Goal: Information Seeking & Learning: Learn about a topic

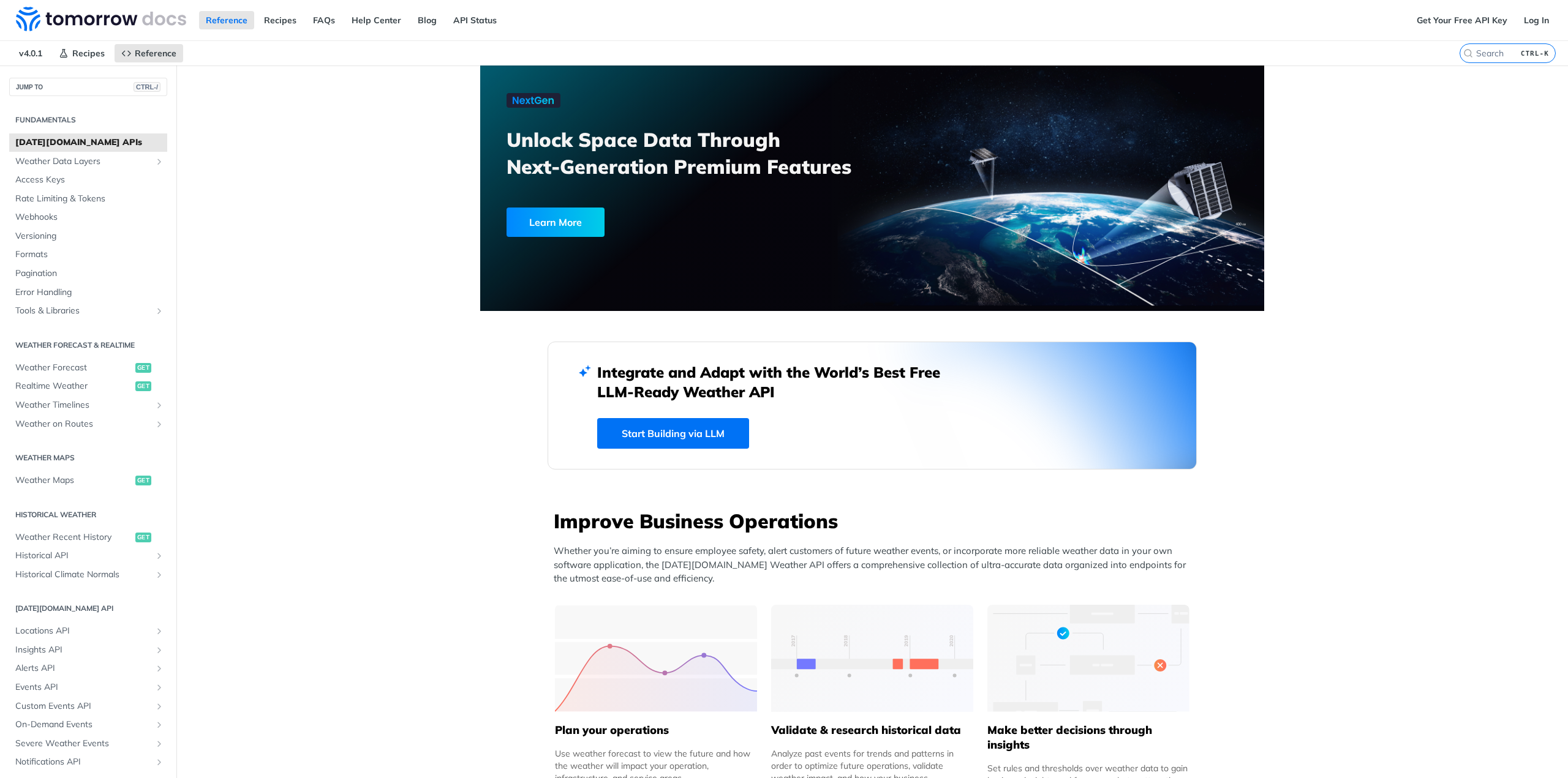
drag, startPoint x: 498, startPoint y: 377, endPoint x: 428, endPoint y: 391, distance: 71.4
click at [259, 16] on link "Recipes" at bounding box center [280, 21] width 46 height 19
click at [163, 56] on span "Reference" at bounding box center [155, 54] width 41 height 11
click at [166, 54] on span "Reference" at bounding box center [155, 54] width 41 height 11
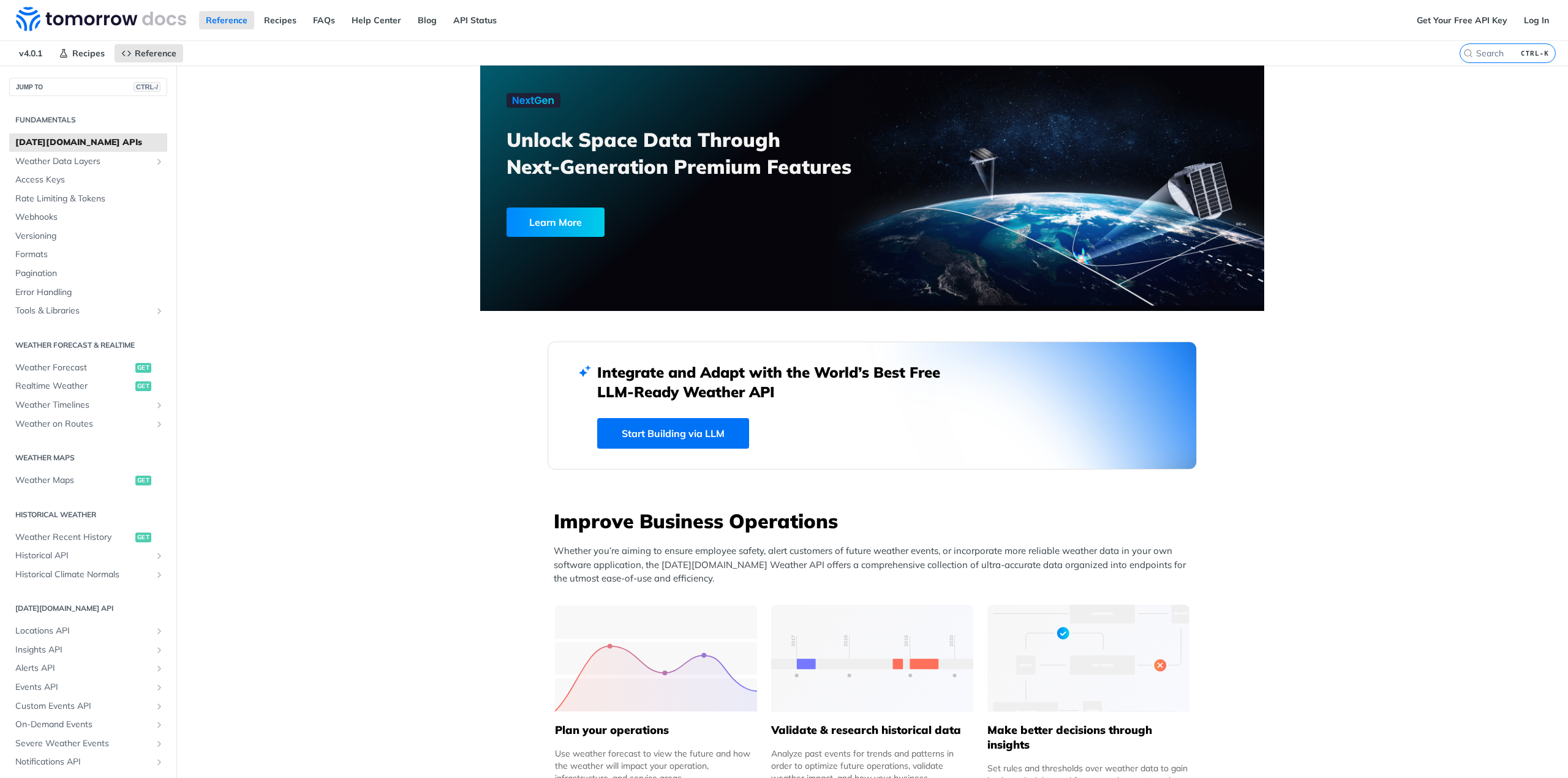
drag, startPoint x: 322, startPoint y: 89, endPoint x: 267, endPoint y: 95, distance: 55.3
click at [472, 15] on link "API Status" at bounding box center [475, 21] width 57 height 19
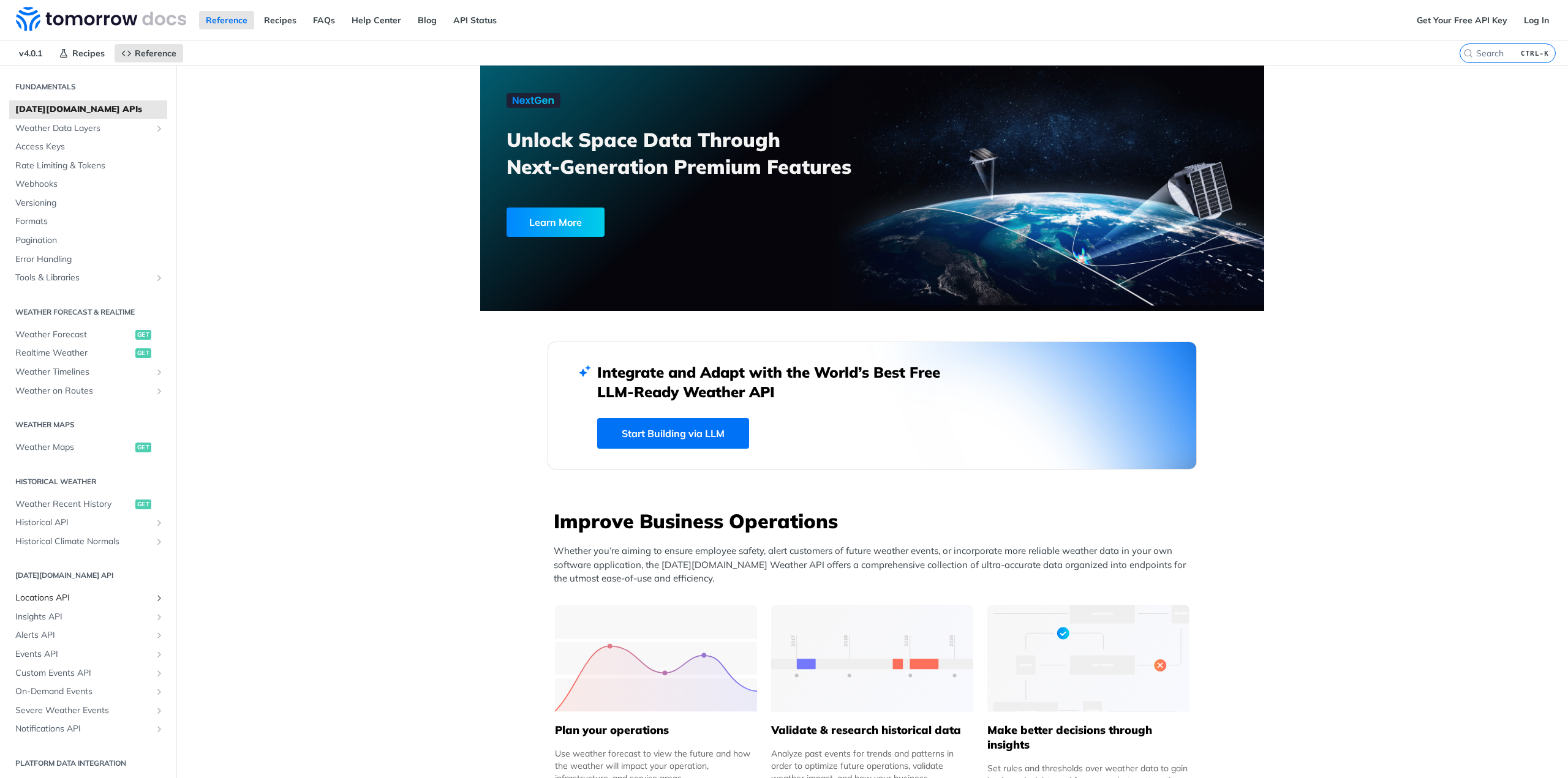
scroll to position [36, 0]
click at [136, 333] on span "get" at bounding box center [143, 332] width 16 height 9
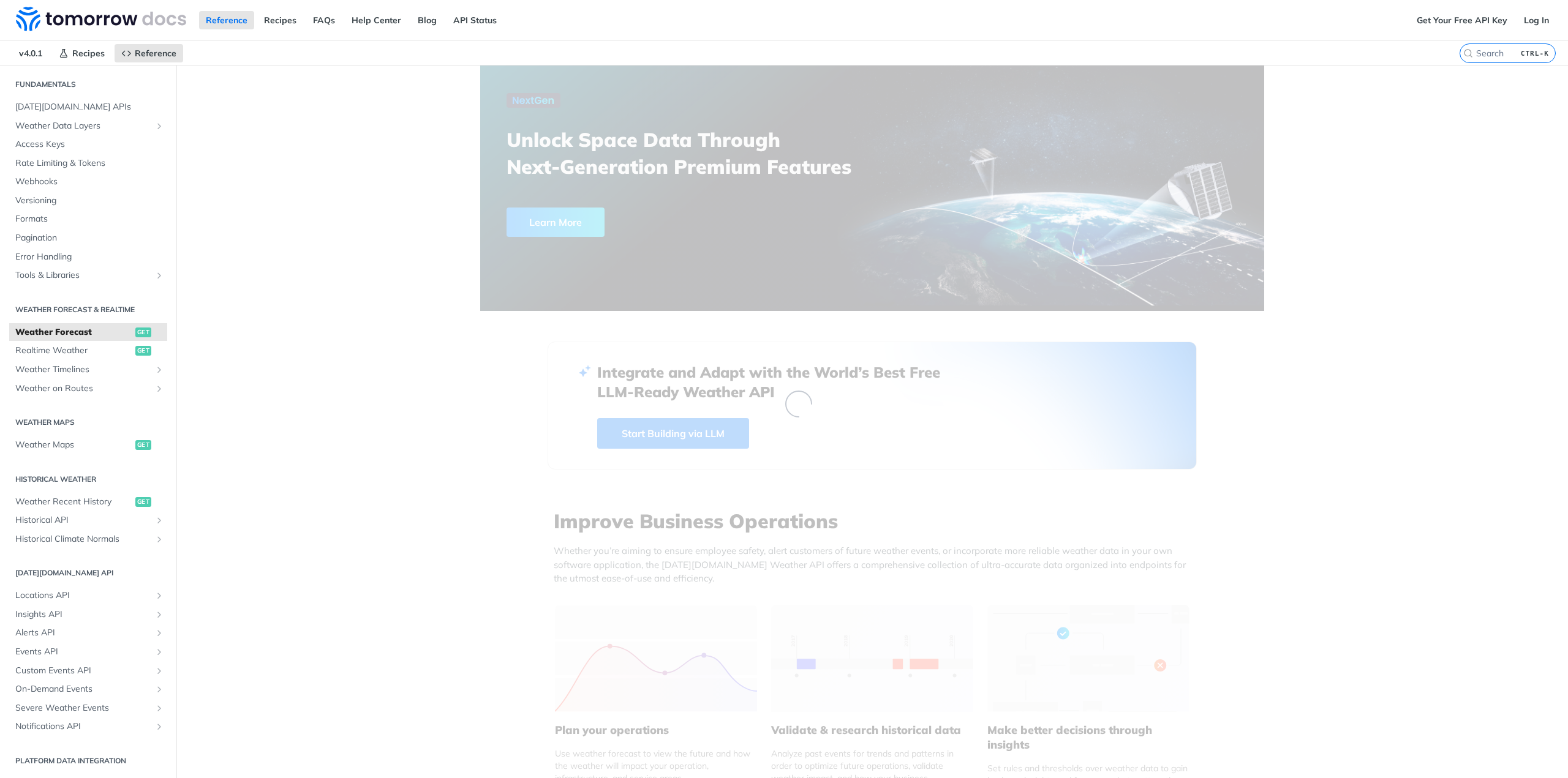
drag, startPoint x: 388, startPoint y: 285, endPoint x: 311, endPoint y: 263, distance: 80.1
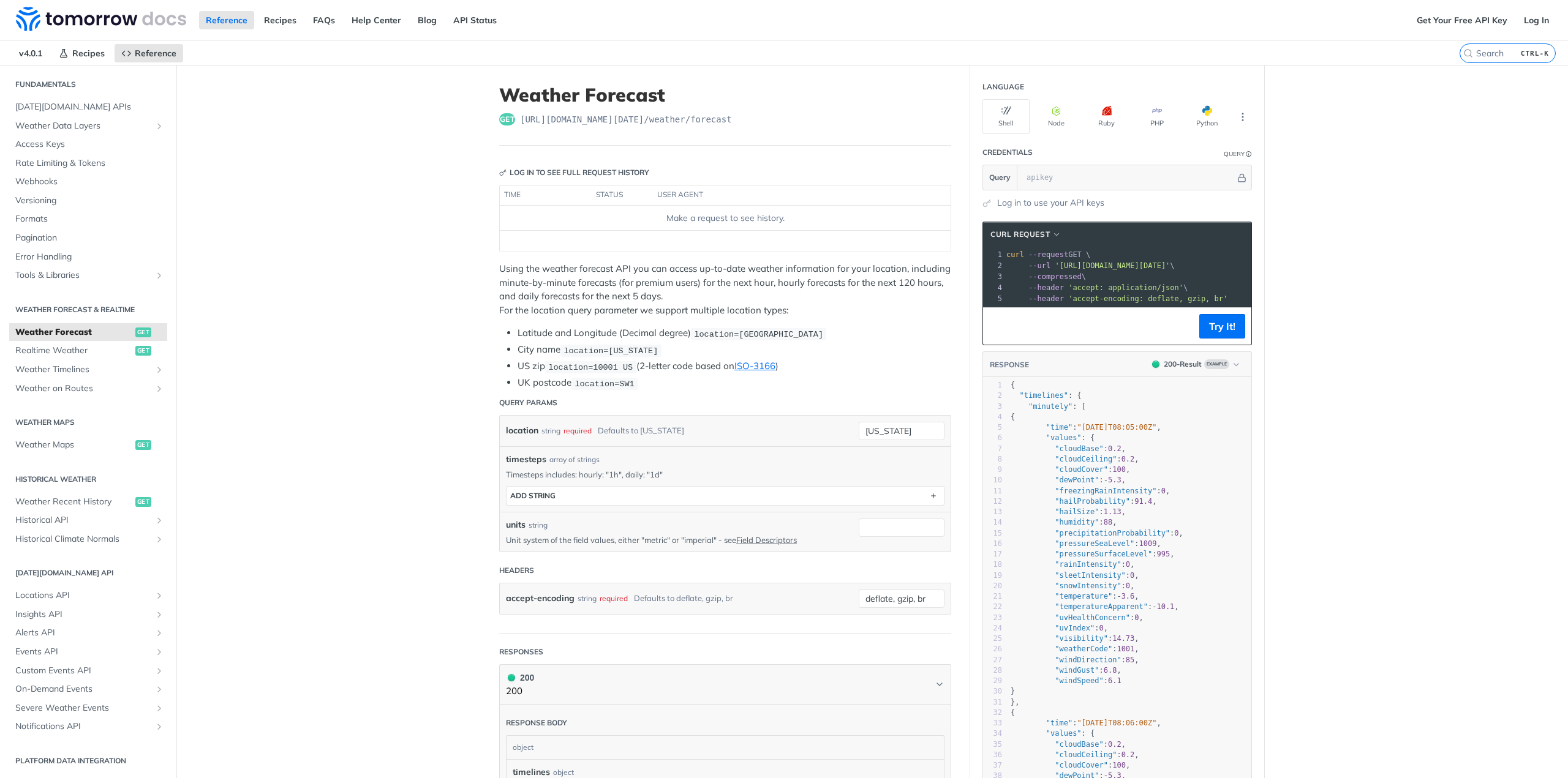
drag, startPoint x: 337, startPoint y: 233, endPoint x: 275, endPoint y: 218, distance: 63.8
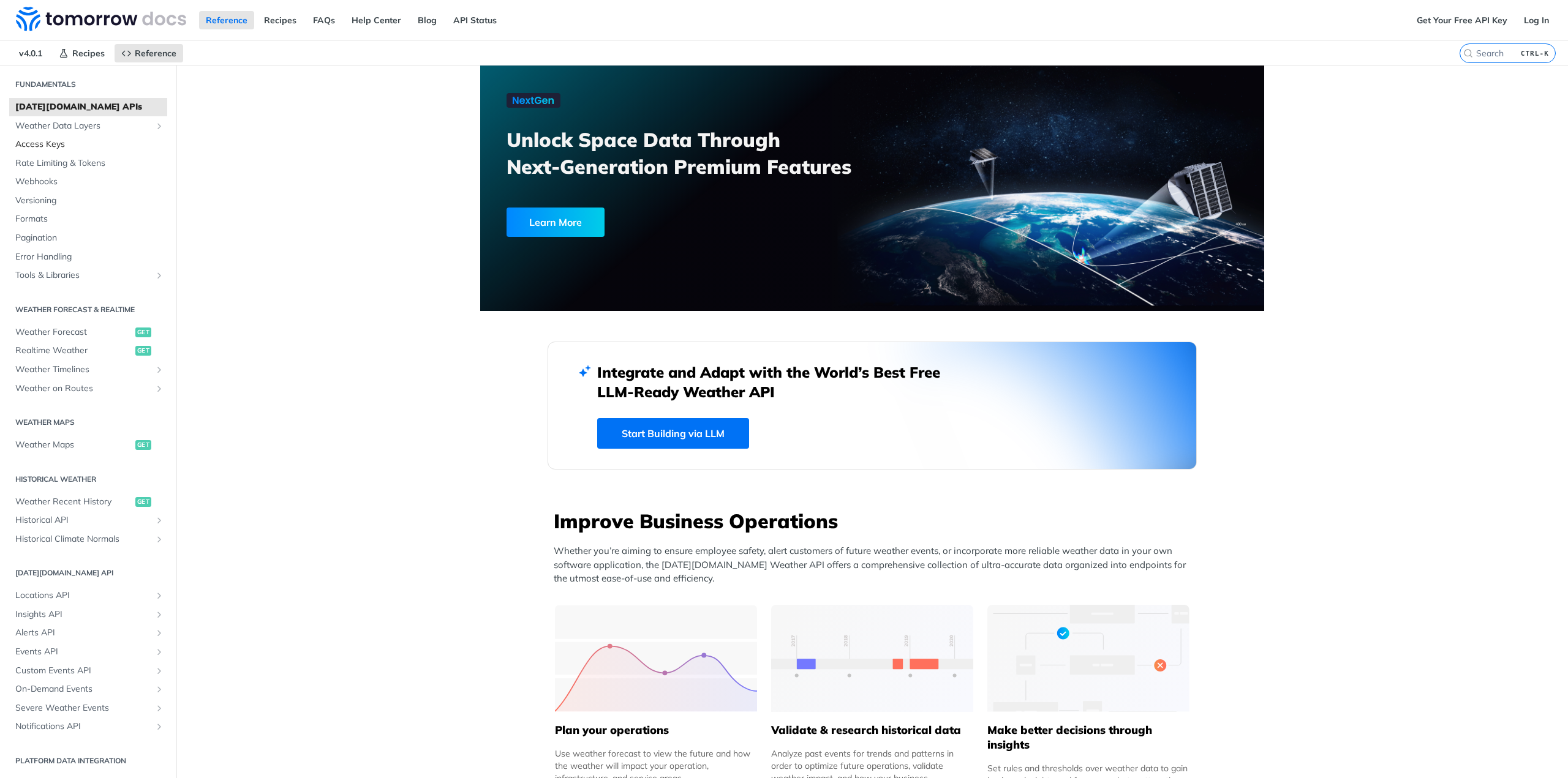
click at [57, 143] on span "Access Keys" at bounding box center [90, 144] width 149 height 12
click at [1435, 20] on link "Get Your Free API Key" at bounding box center [1462, 21] width 105 height 19
click at [325, 24] on link "FAQs" at bounding box center [324, 21] width 36 height 19
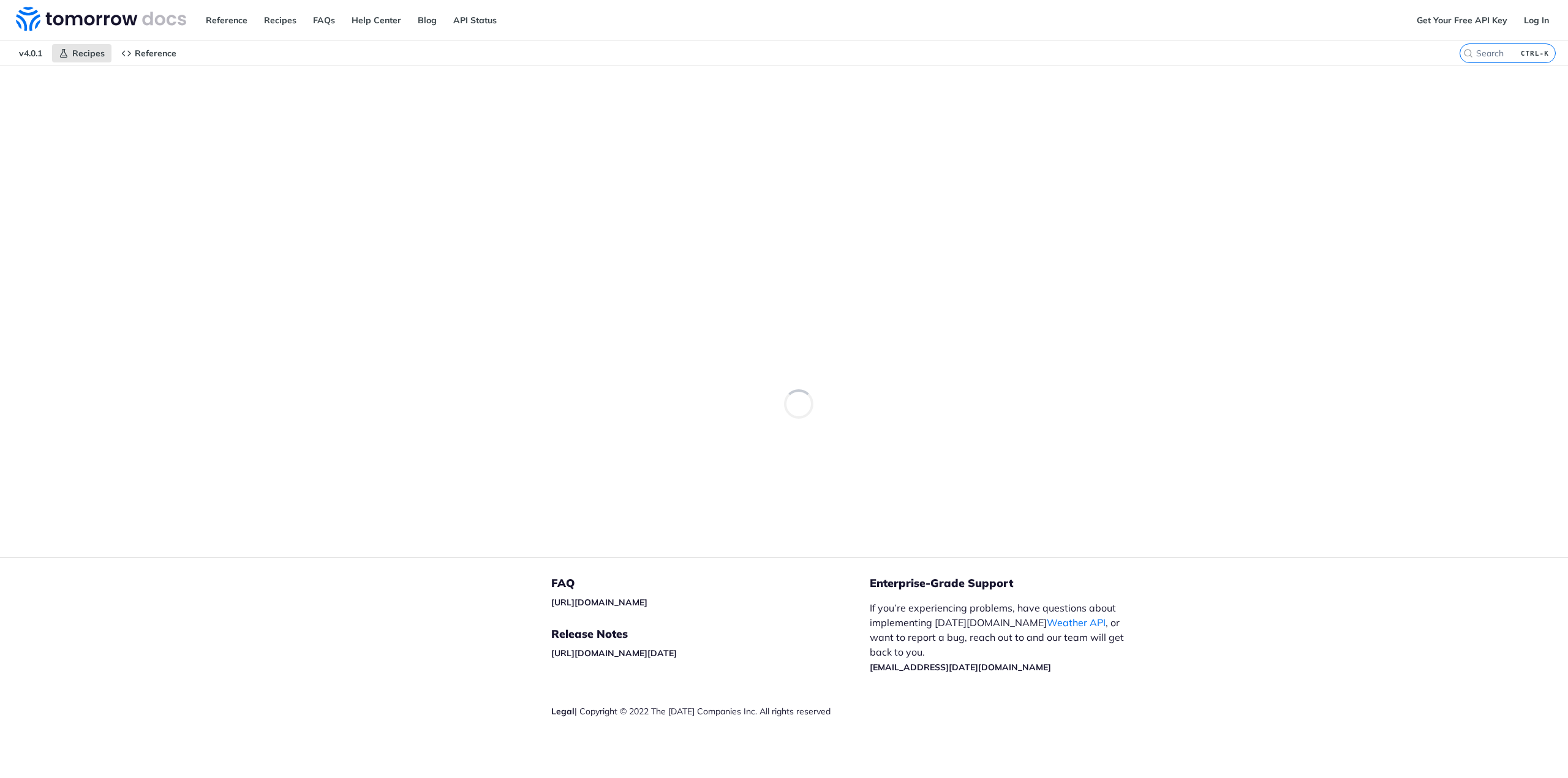
drag, startPoint x: 302, startPoint y: 93, endPoint x: 260, endPoint y: 86, distance: 42.6
click at [260, 86] on main "Recipes" at bounding box center [784, 312] width 1568 height 492
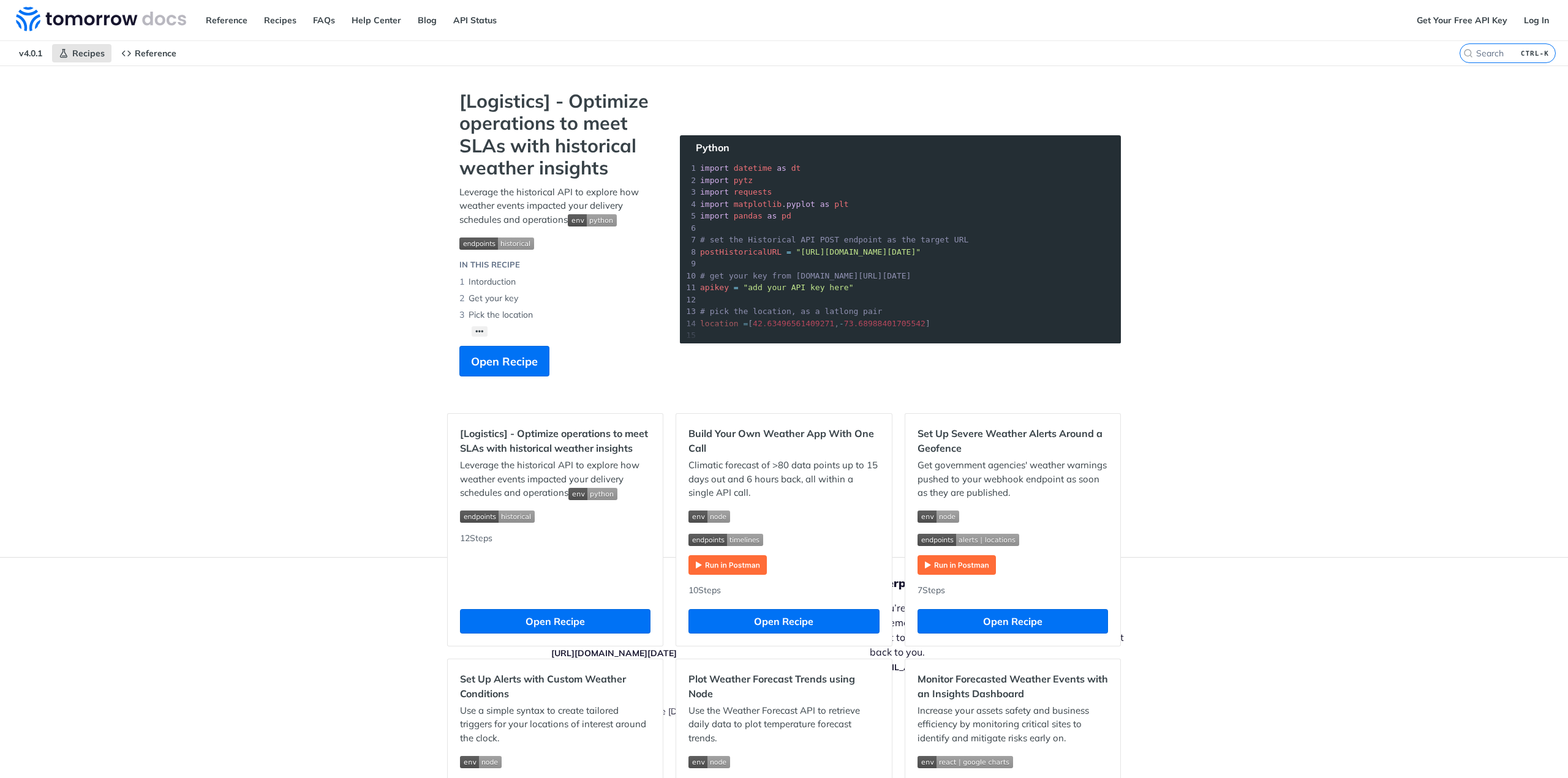
drag, startPoint x: 313, startPoint y: 89, endPoint x: 308, endPoint y: 94, distance: 7.1
drag, startPoint x: 308, startPoint y: 94, endPoint x: 267, endPoint y: 89, distance: 41.3
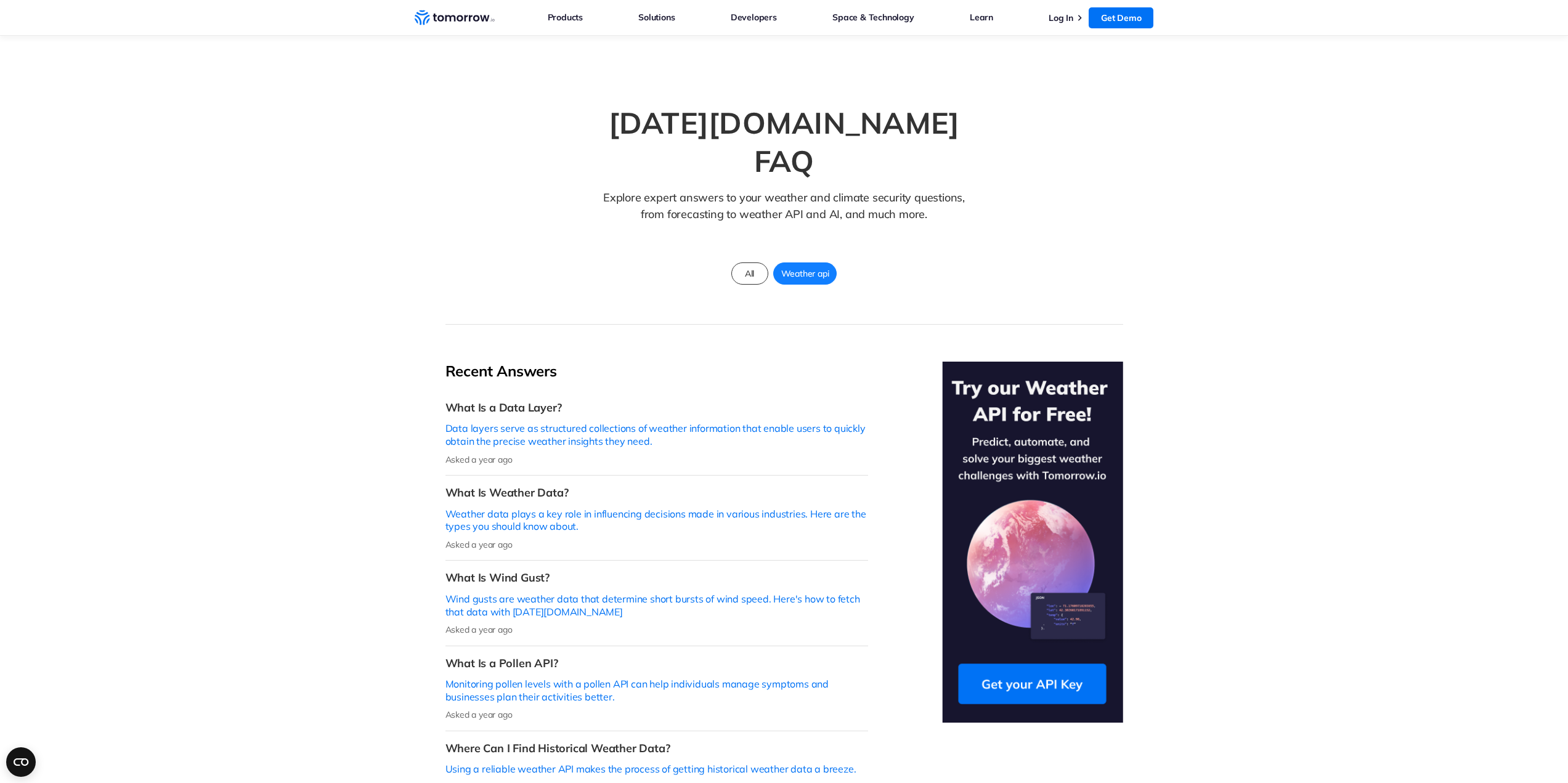
drag, startPoint x: 797, startPoint y: 310, endPoint x: 772, endPoint y: 299, distance: 27.3
drag, startPoint x: 772, startPoint y: 299, endPoint x: 735, endPoint y: 296, distance: 37.1
click at [735, 325] on section "Recent Answers What Is a Data Layer? Data layers serve as structured collection…" at bounding box center [784, 610] width 1568 height 569
drag, startPoint x: 784, startPoint y: 290, endPoint x: 699, endPoint y: 309, distance: 87.1
click at [699, 325] on section "Recent Answers What Is a Data Layer? Data layers serve as structured collection…" at bounding box center [784, 610] width 1568 height 569
